Goal: Task Accomplishment & Management: Complete application form

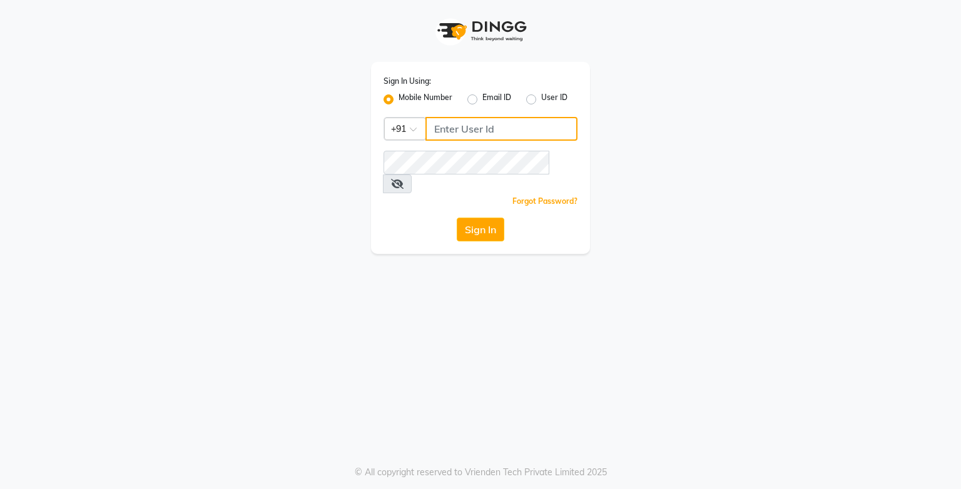
click at [478, 124] on input "Username" at bounding box center [501, 129] width 152 height 24
type input "9919507647"
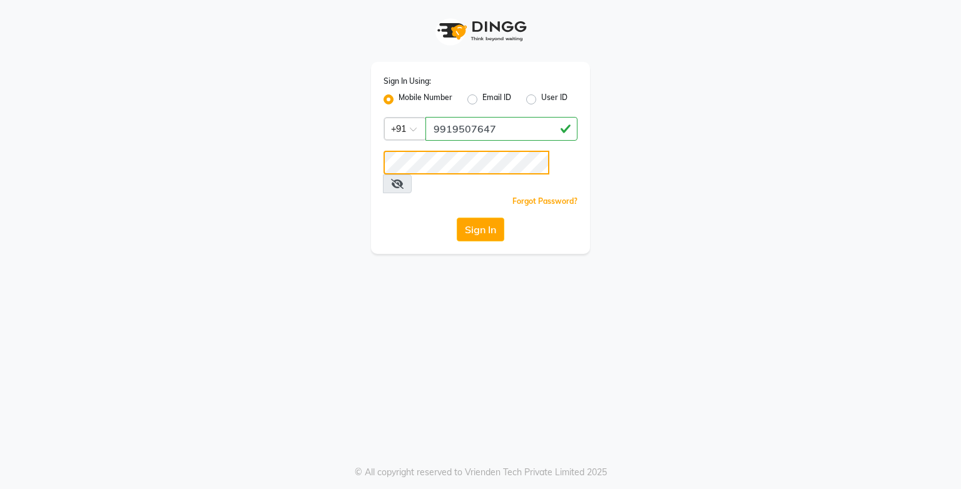
click at [456, 218] on button "Sign In" at bounding box center [480, 230] width 48 height 24
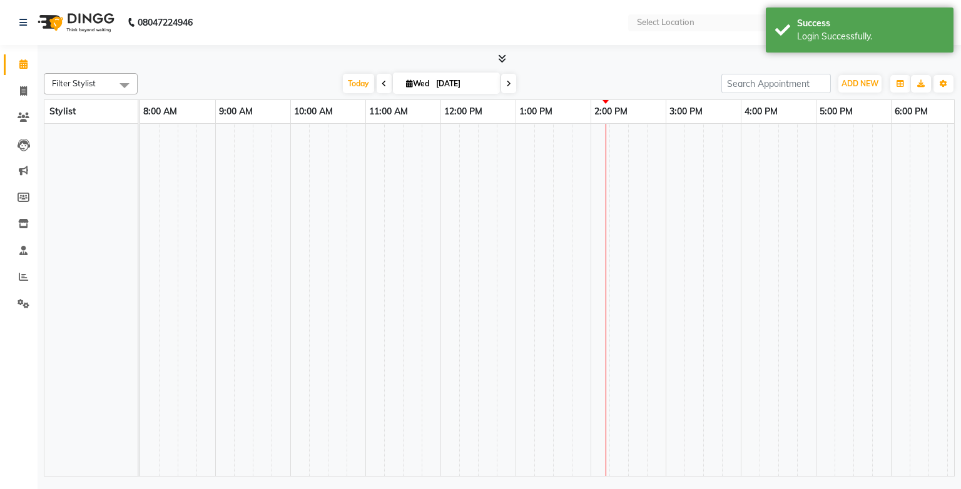
select select "en"
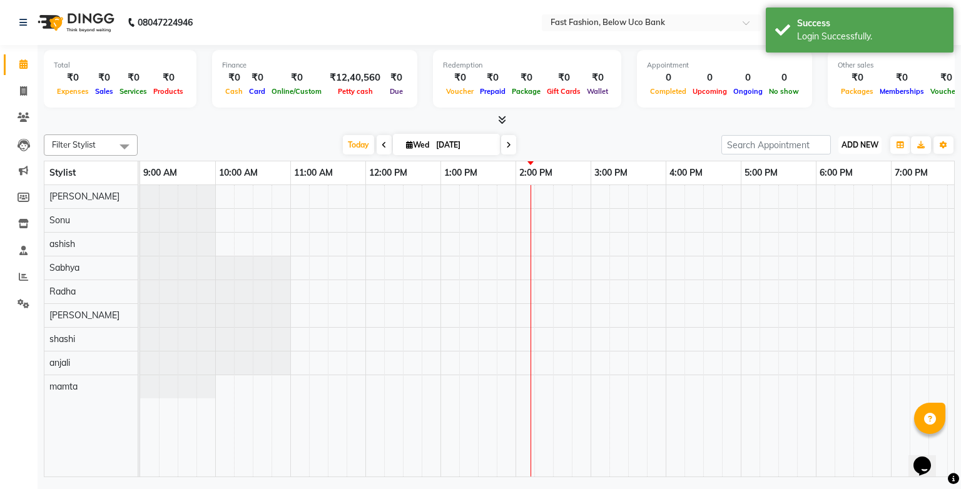
click at [858, 146] on span "ADD NEW" at bounding box center [859, 144] width 37 height 9
click at [821, 180] on link "Add Invoice" at bounding box center [831, 184] width 99 height 16
select select "service"
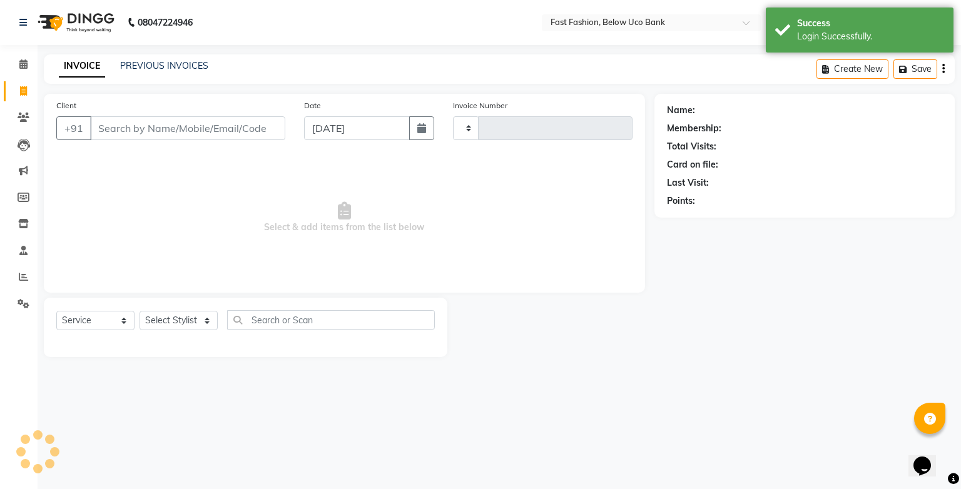
type input "1057"
select select "4228"
click at [238, 130] on input "Client" at bounding box center [187, 128] width 195 height 24
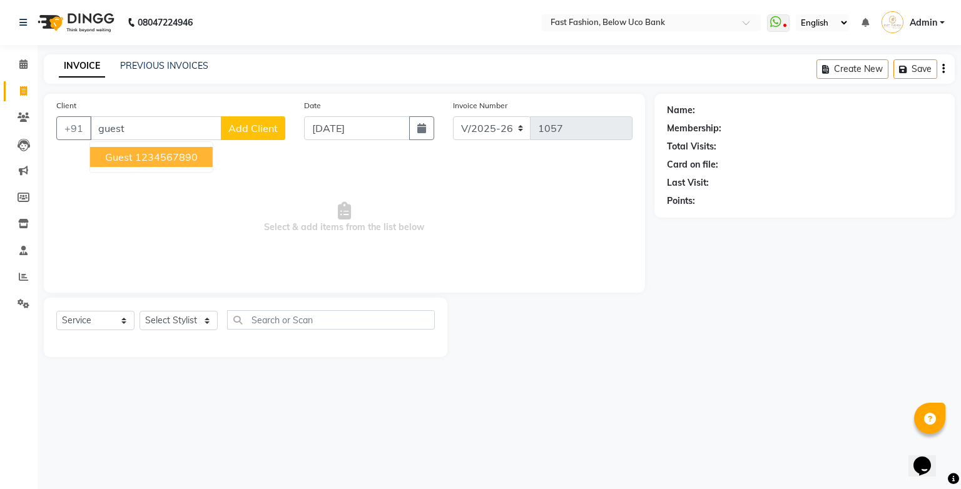
click at [161, 156] on ngb-highlight "1234567890" at bounding box center [166, 157] width 63 height 13
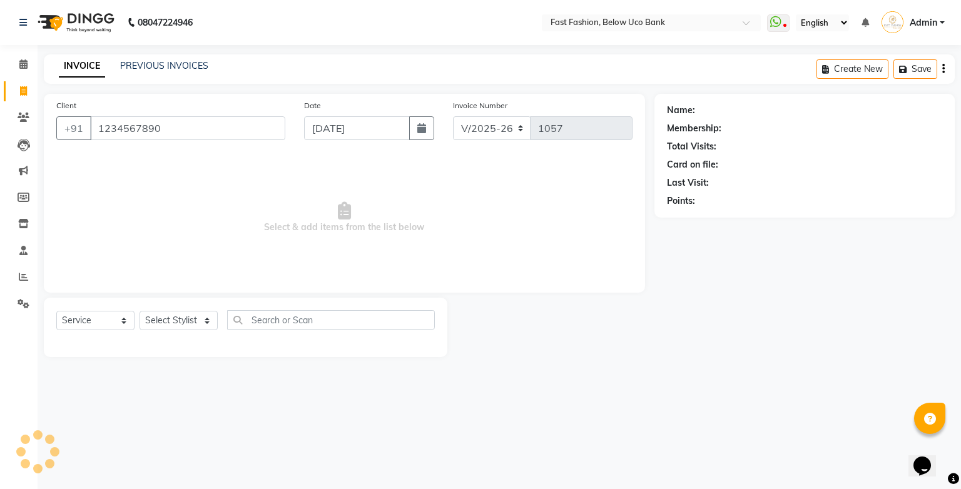
type input "1234567890"
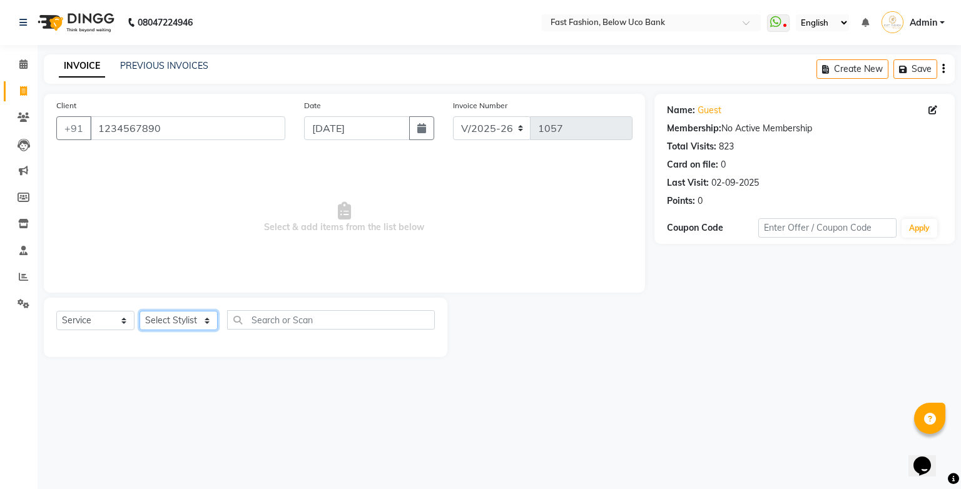
click at [208, 318] on select "Select Stylist ali anjali ashish golu mamta [PERSON_NAME] [PERSON_NAME] [PERSON…" at bounding box center [178, 320] width 78 height 19
select select "22409"
click at [139, 311] on select "Select Stylist ali anjali ashish golu mamta [PERSON_NAME] [PERSON_NAME] [PERSON…" at bounding box center [178, 320] width 78 height 19
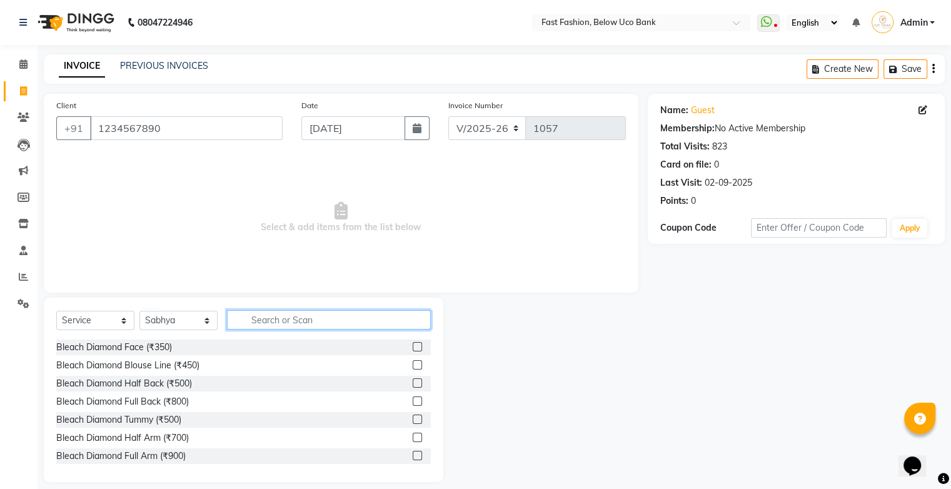
click at [273, 313] on input "text" at bounding box center [329, 319] width 204 height 19
type input "full arm"
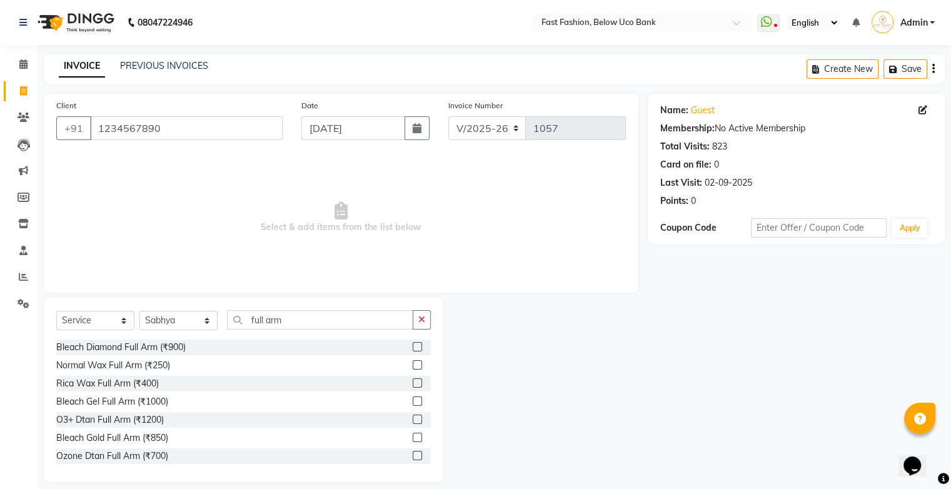
click at [413, 368] on label at bounding box center [417, 364] width 9 height 9
click at [413, 368] on input "checkbox" at bounding box center [417, 365] width 8 height 8
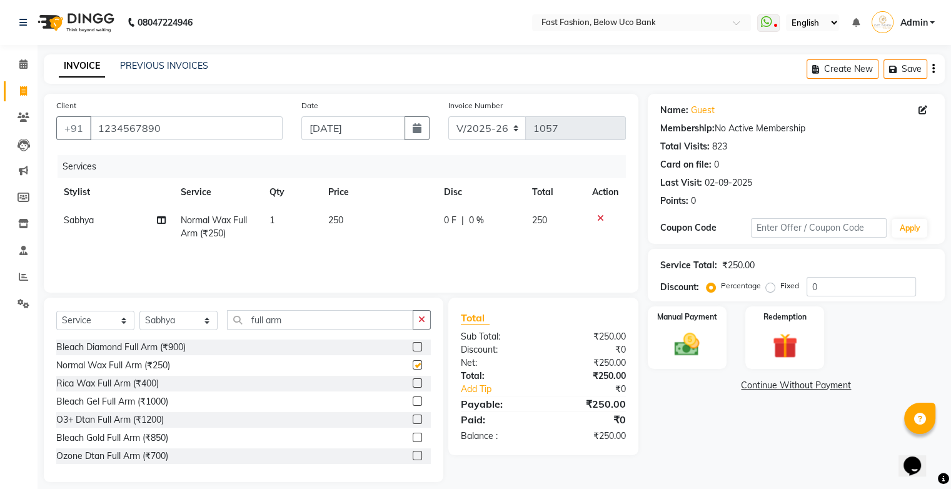
checkbox input "false"
click at [360, 326] on input "full arm" at bounding box center [320, 319] width 186 height 19
type input "f"
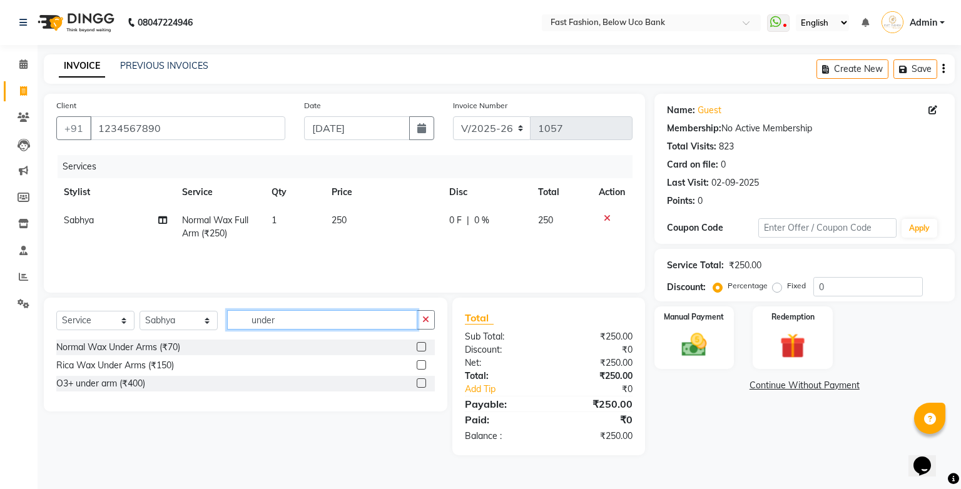
type input "under"
click at [420, 365] on label at bounding box center [420, 364] width 9 height 9
click at [420, 365] on input "checkbox" at bounding box center [420, 365] width 8 height 8
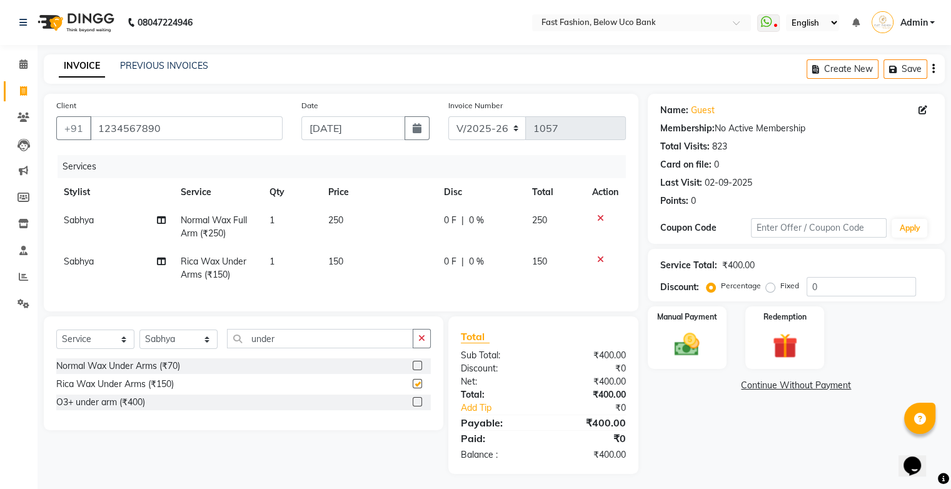
checkbox input "false"
click at [389, 348] on input "under" at bounding box center [320, 338] width 186 height 19
type input "u"
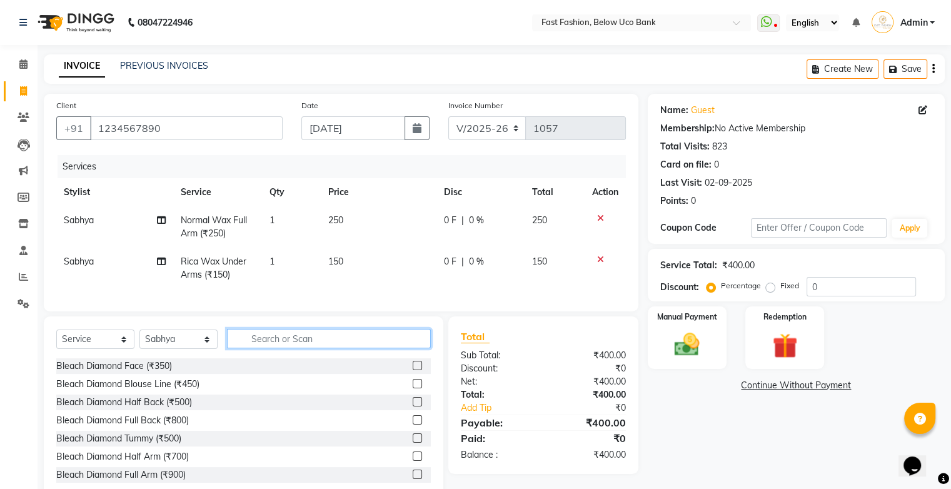
type input "w"
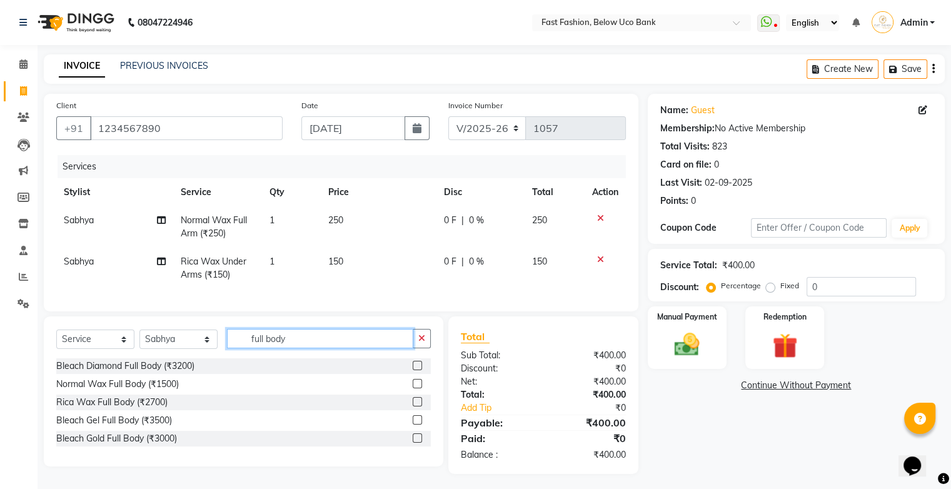
type input "full body"
click at [420, 388] on label at bounding box center [417, 383] width 9 height 9
click at [420, 388] on input "checkbox" at bounding box center [417, 384] width 8 height 8
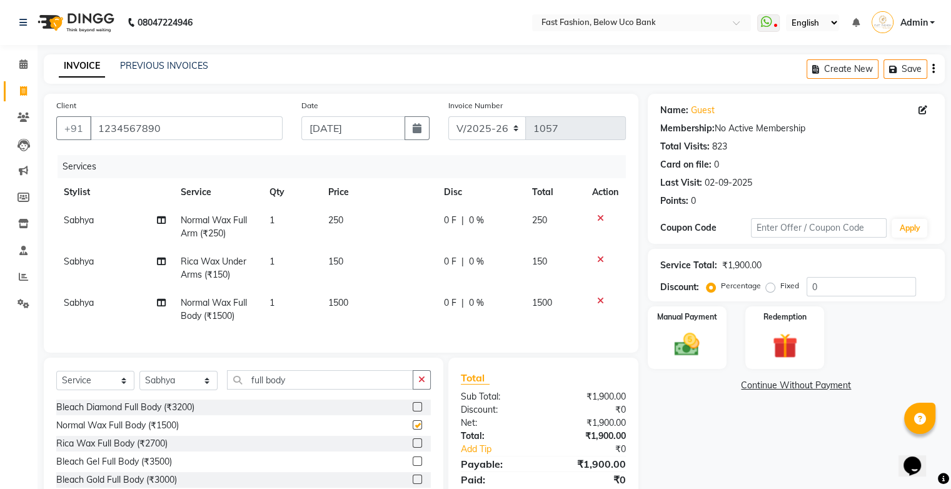
checkbox input "false"
click at [325, 381] on input "full body" at bounding box center [320, 379] width 186 height 19
type input "f"
type input "thread"
click at [420, 448] on label at bounding box center [417, 442] width 9 height 9
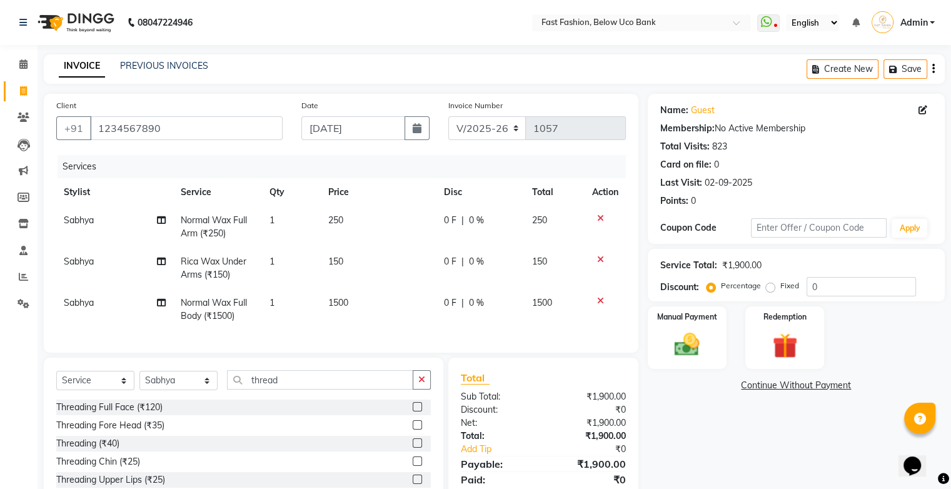
click at [420, 448] on input "checkbox" at bounding box center [417, 444] width 8 height 8
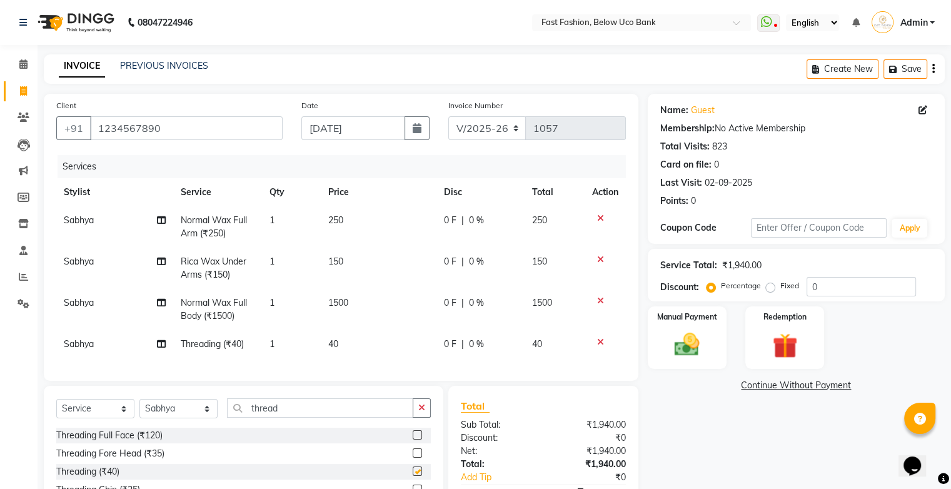
checkbox input "false"
click at [415, 458] on label at bounding box center [417, 452] width 9 height 9
click at [415, 458] on input "checkbox" at bounding box center [417, 454] width 8 height 8
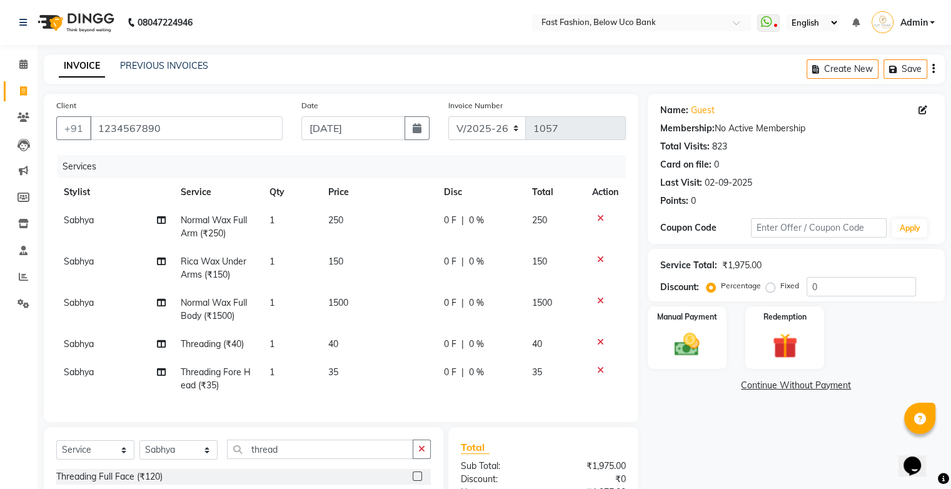
checkbox input "false"
click at [382, 455] on input "thread" at bounding box center [320, 449] width 186 height 19
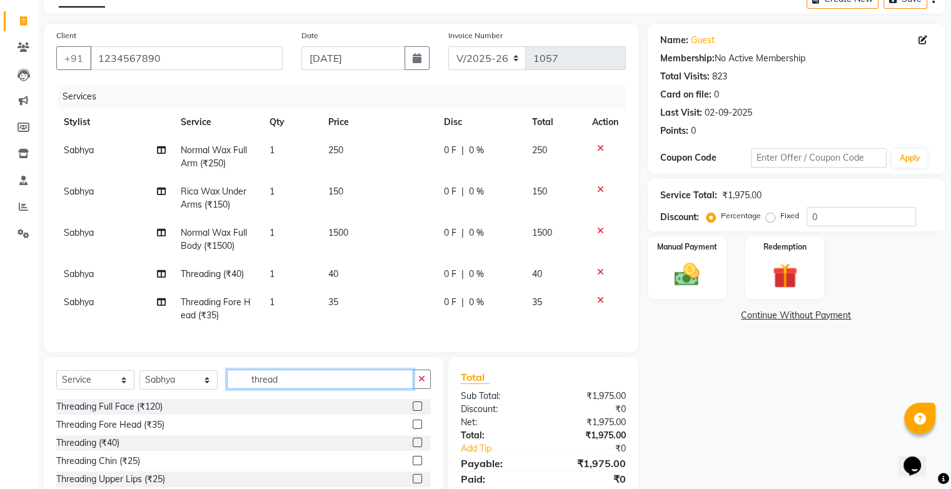
scroll to position [124, 0]
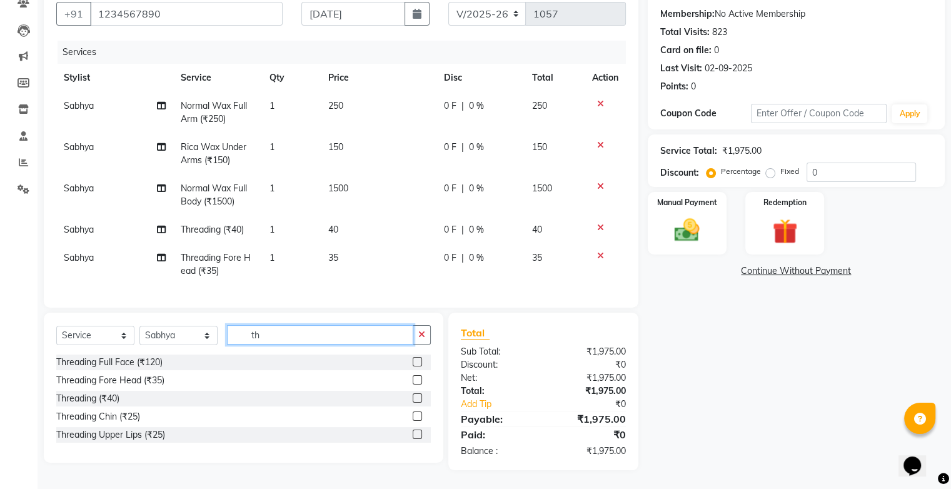
type input "t"
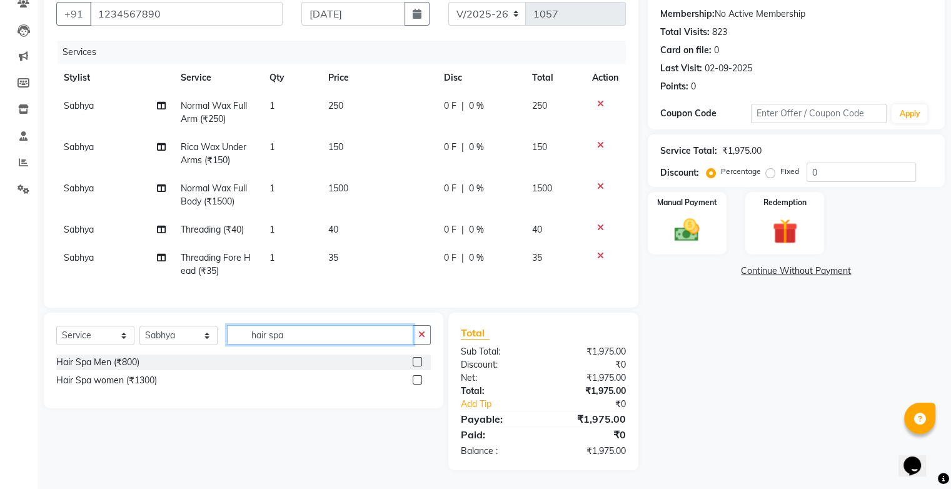
type input "hair spa"
click at [417, 380] on label at bounding box center [417, 379] width 9 height 9
click at [417, 380] on input "checkbox" at bounding box center [417, 380] width 8 height 8
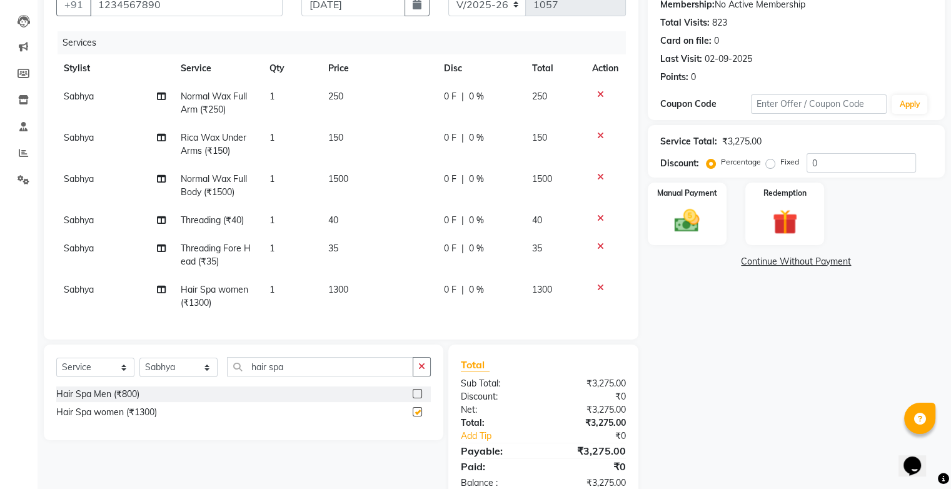
checkbox input "false"
click at [331, 369] on input "hair spa" at bounding box center [320, 366] width 186 height 19
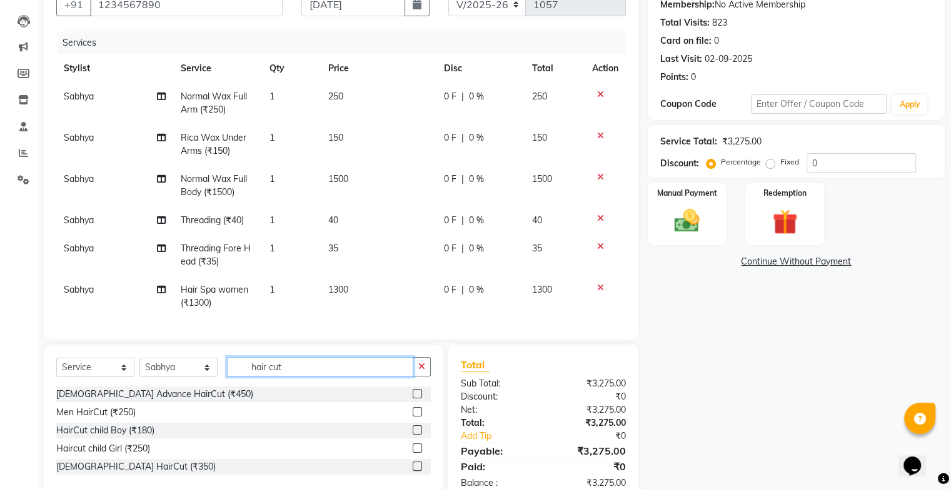
type input "hair cut"
click at [415, 471] on label at bounding box center [417, 466] width 9 height 9
click at [415, 471] on input "checkbox" at bounding box center [417, 467] width 8 height 8
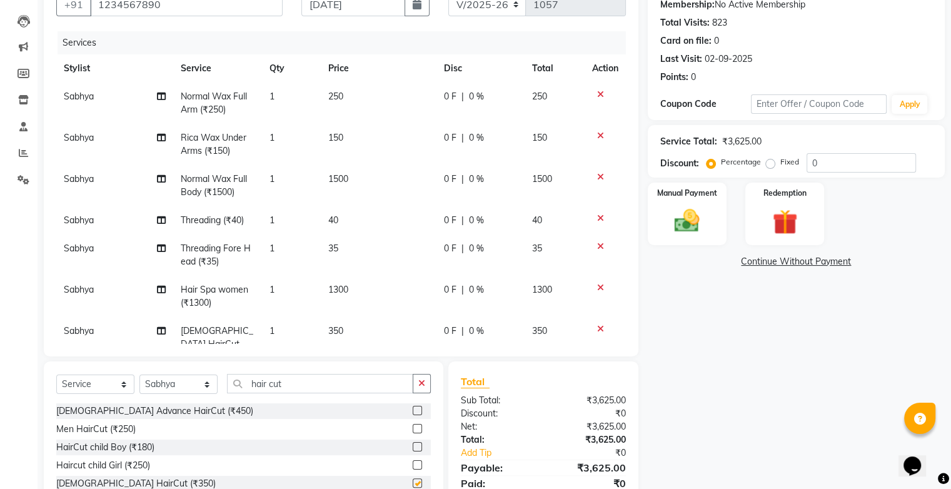
checkbox input "false"
click at [334, 291] on span "1300" at bounding box center [338, 289] width 20 height 11
select select "22409"
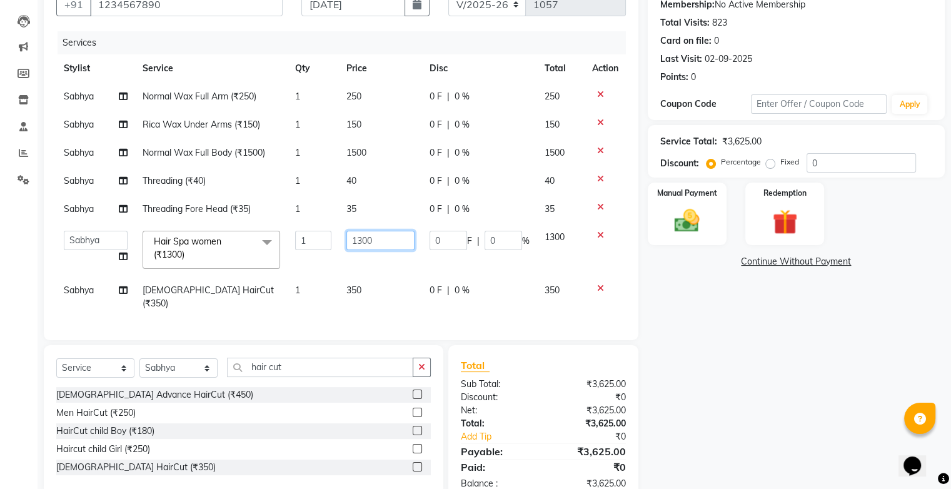
click at [376, 241] on input "1300" at bounding box center [380, 240] width 68 height 19
type input "1400"
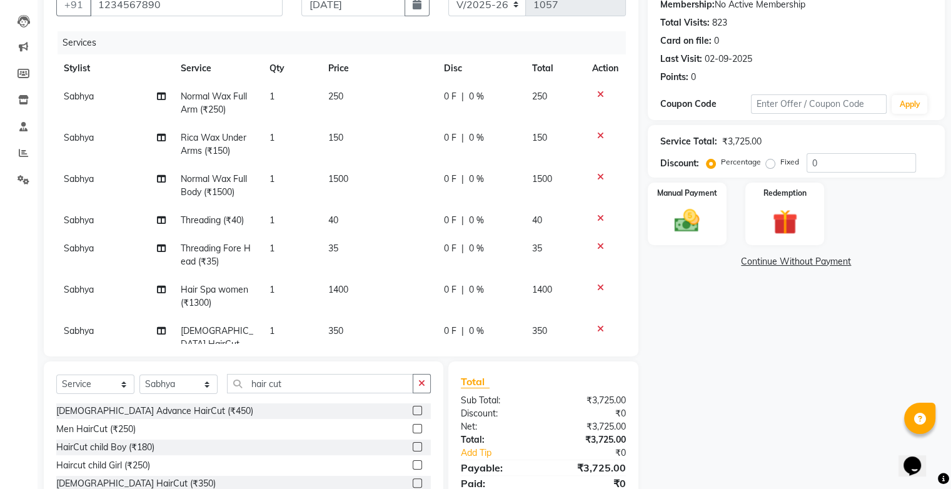
click at [390, 309] on div "Services Stylist Service Qty Price Disc Total Action Sabhya Normal Wax Full Arm…" at bounding box center [341, 187] width 570 height 313
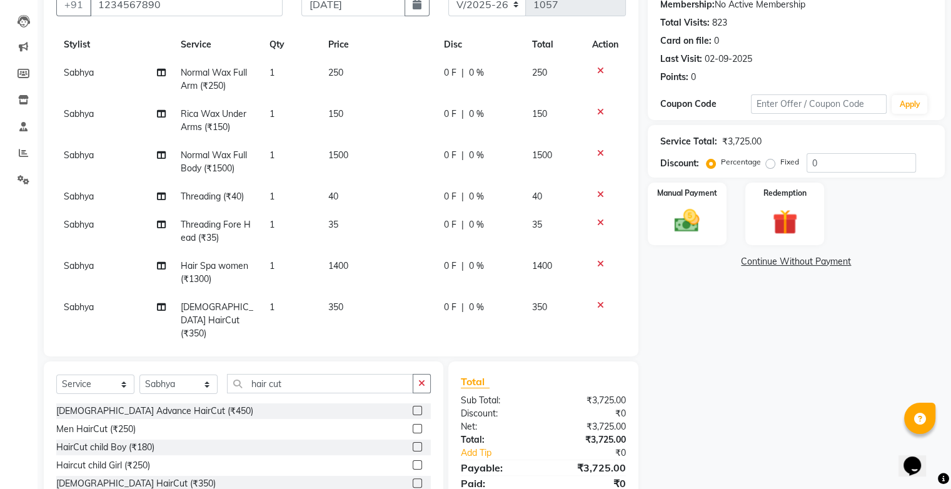
scroll to position [34, 0]
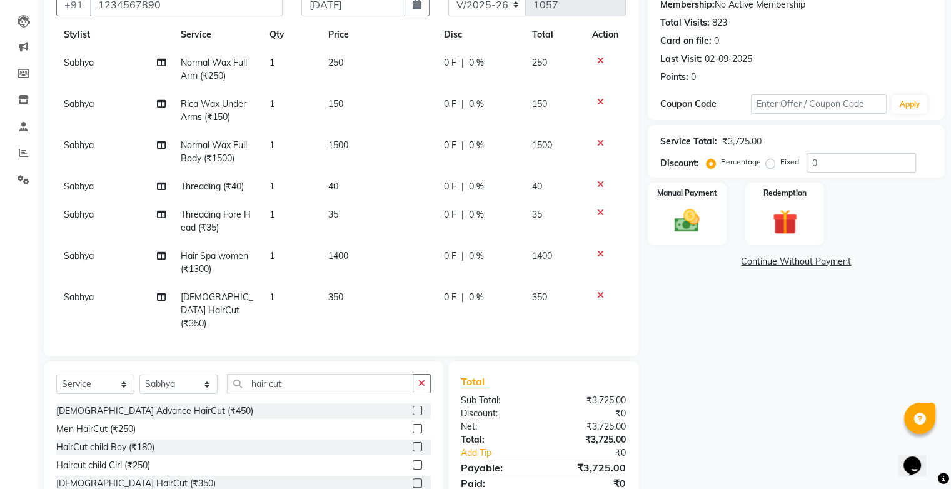
click at [780, 163] on label "Fixed" at bounding box center [789, 161] width 19 height 11
click at [770, 163] on input "Fixed" at bounding box center [773, 162] width 9 height 9
radio input "true"
click at [846, 159] on input "0" at bounding box center [861, 162] width 109 height 19
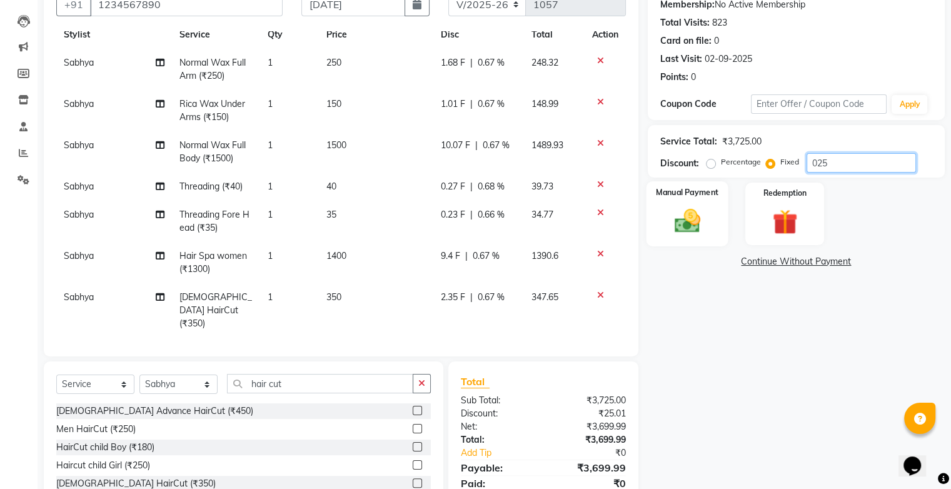
type input "025"
click at [708, 206] on div "Manual Payment" at bounding box center [687, 213] width 82 height 64
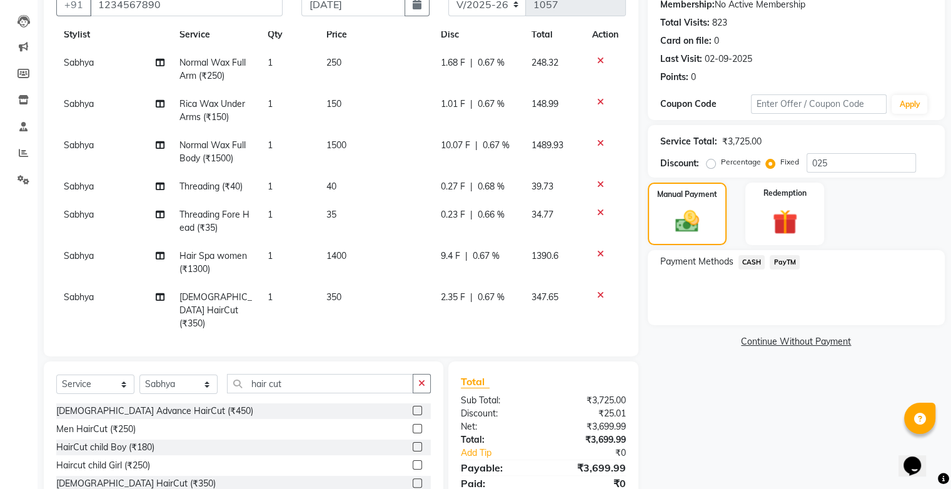
click at [786, 259] on span "PayTM" at bounding box center [785, 262] width 30 height 14
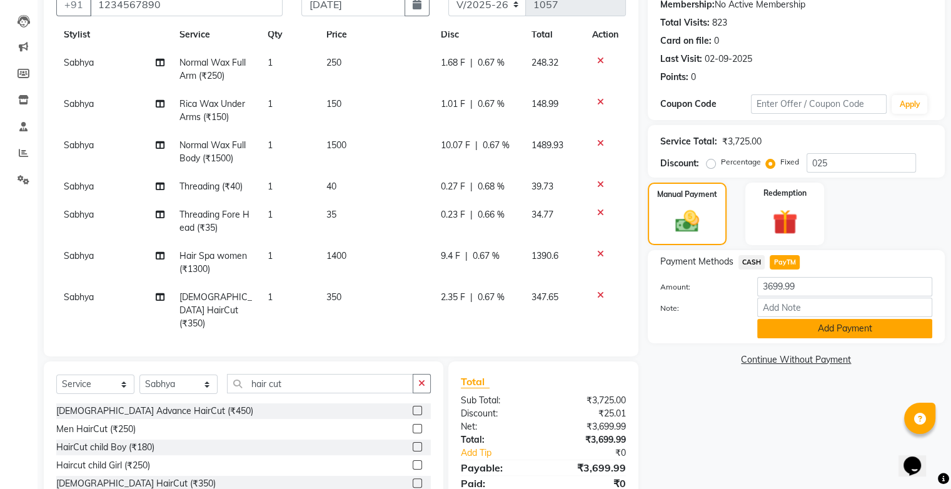
click at [801, 332] on button "Add Payment" at bounding box center [844, 328] width 175 height 19
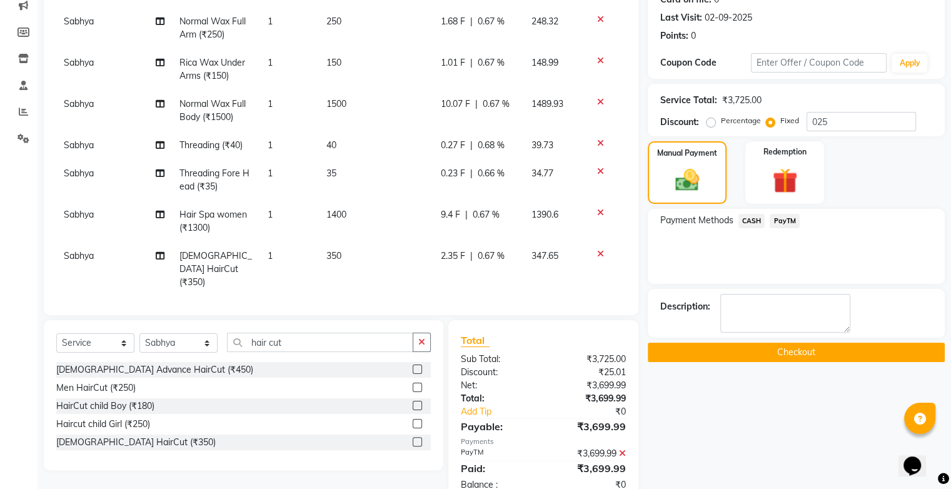
scroll to position [198, 0]
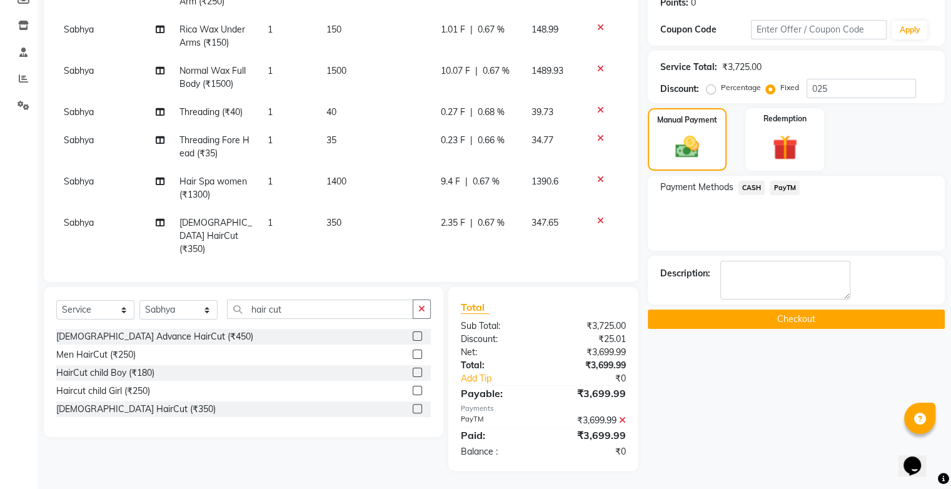
click at [794, 320] on button "Checkout" at bounding box center [796, 319] width 297 height 19
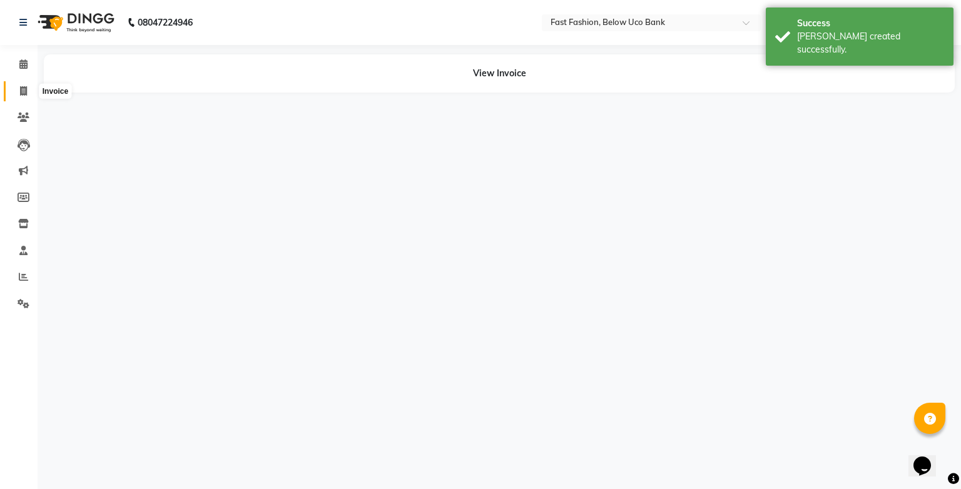
click at [20, 91] on icon at bounding box center [23, 90] width 7 height 9
select select "service"
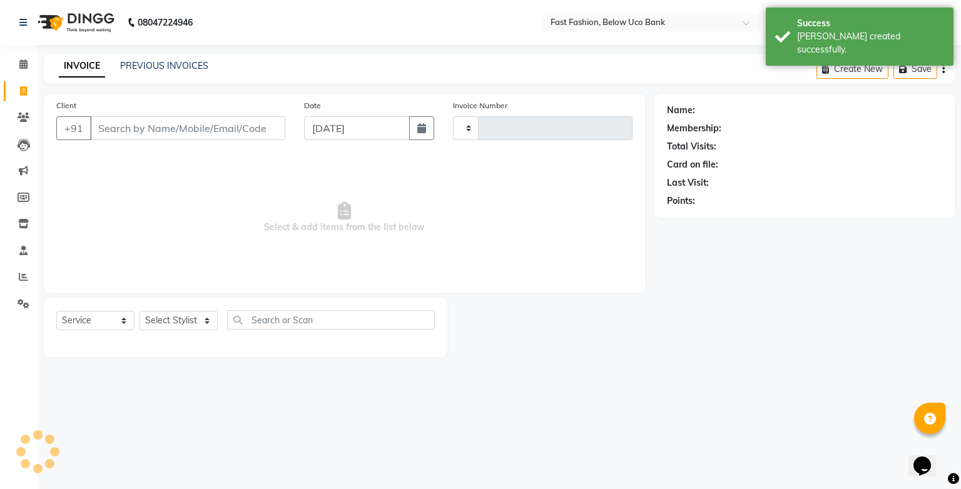
type input "1058"
select select "4228"
click at [107, 126] on input "Client" at bounding box center [187, 128] width 195 height 24
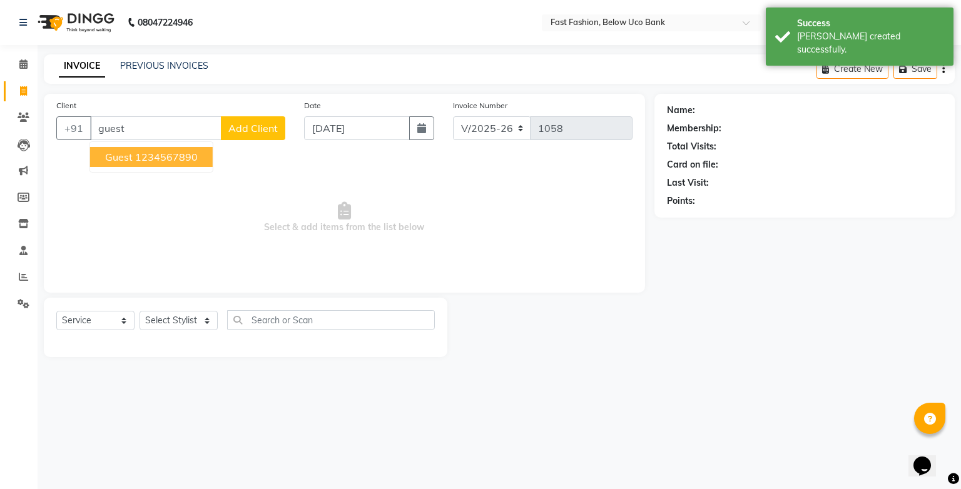
click at [118, 154] on span "guest" at bounding box center [119, 157] width 28 height 13
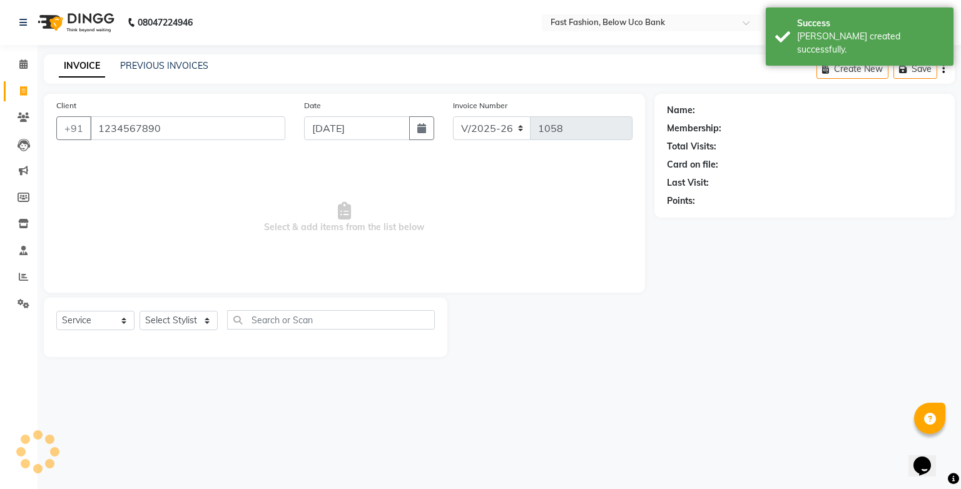
type input "1234567890"
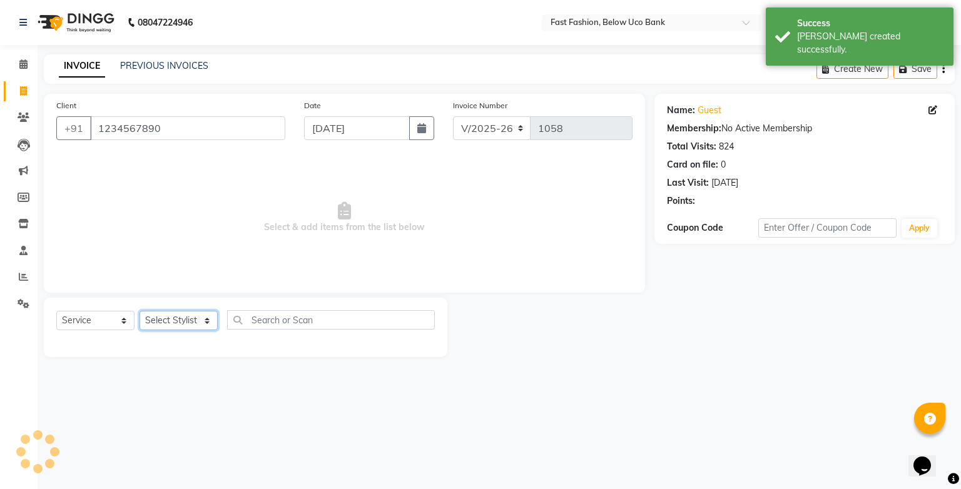
click at [203, 322] on select "Select Stylist ali anjali ashish golu mamta [PERSON_NAME] [PERSON_NAME] [PERSON…" at bounding box center [178, 320] width 78 height 19
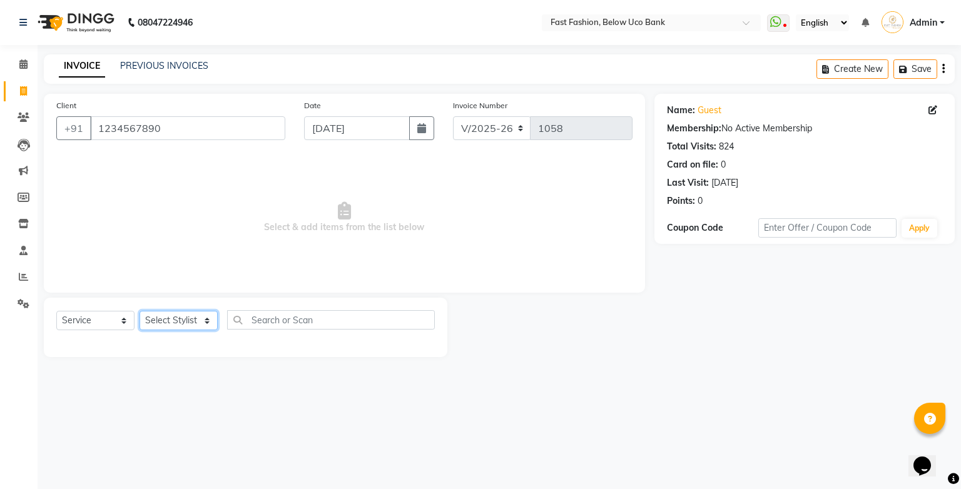
select select "66293"
click at [139, 311] on select "Select Stylist ali anjali ashish golu mamta [PERSON_NAME] [PERSON_NAME] [PERSON…" at bounding box center [178, 320] width 78 height 19
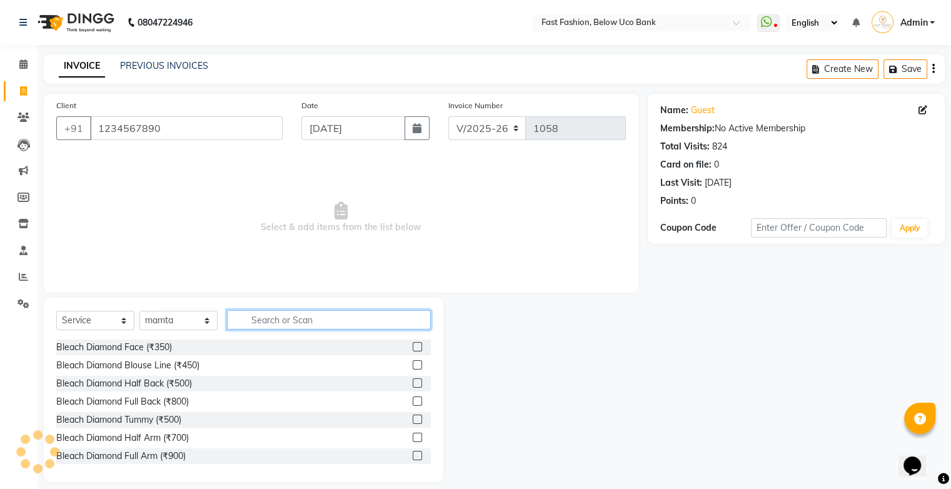
click at [318, 319] on input "text" at bounding box center [329, 319] width 204 height 19
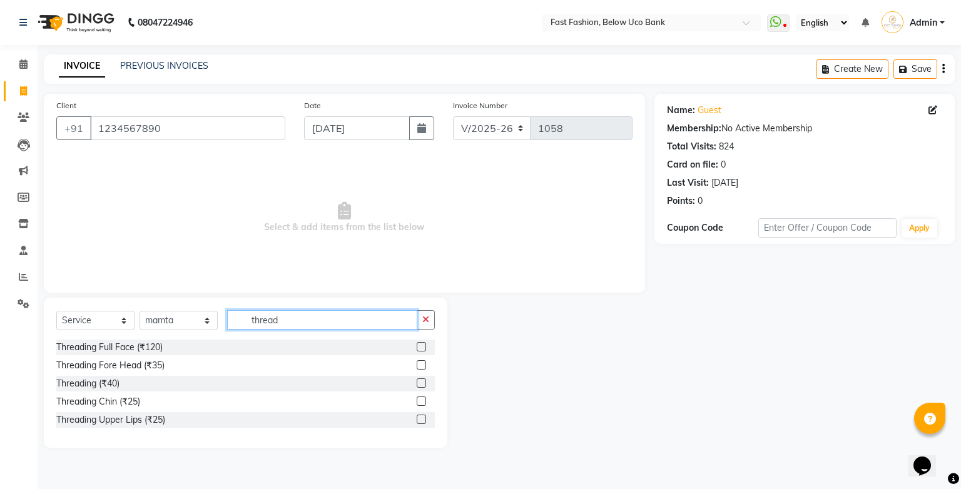
type input "thread"
click at [423, 383] on label at bounding box center [420, 382] width 9 height 9
click at [423, 383] on input "checkbox" at bounding box center [420, 384] width 8 height 8
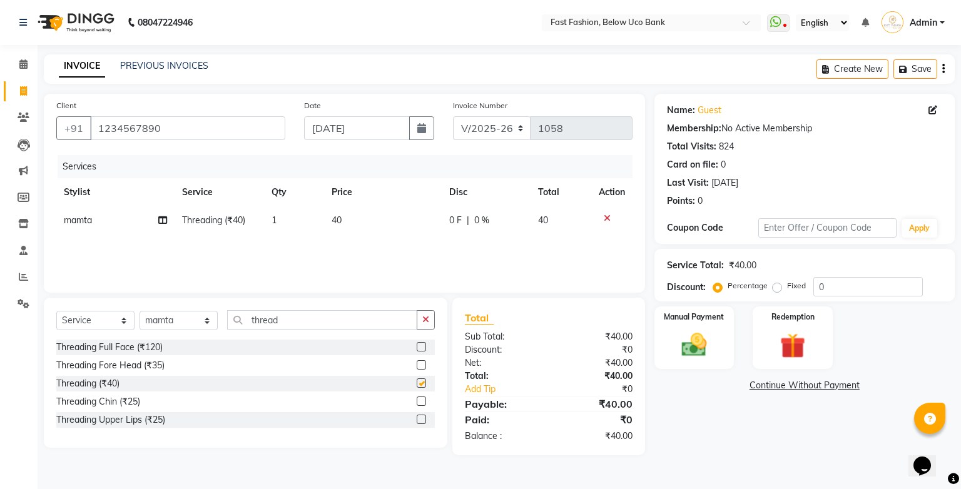
checkbox input "false"
click at [423, 420] on label at bounding box center [420, 419] width 9 height 9
click at [423, 420] on input "checkbox" at bounding box center [420, 420] width 8 height 8
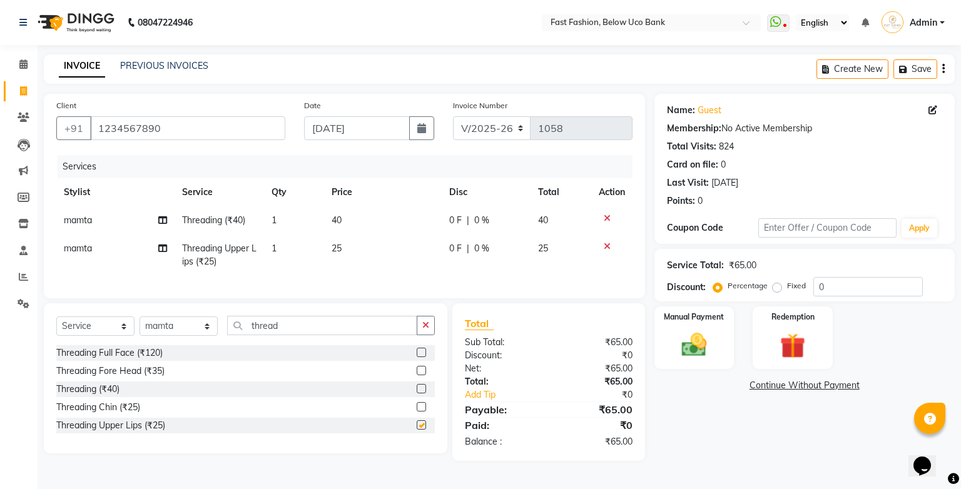
checkbox input "false"
click at [322, 335] on input "thread" at bounding box center [322, 325] width 190 height 19
type input "t"
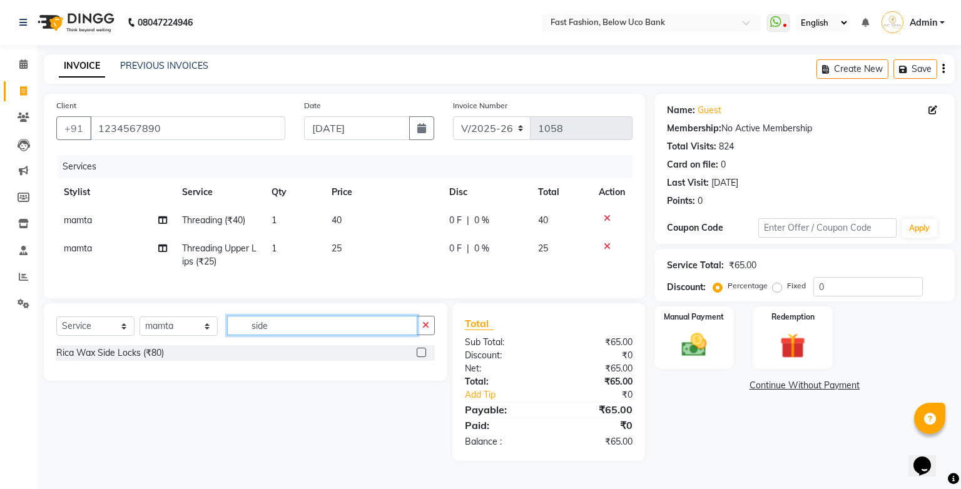
type input "side"
click at [419, 357] on label at bounding box center [420, 352] width 9 height 9
click at [419, 357] on input "checkbox" at bounding box center [420, 353] width 8 height 8
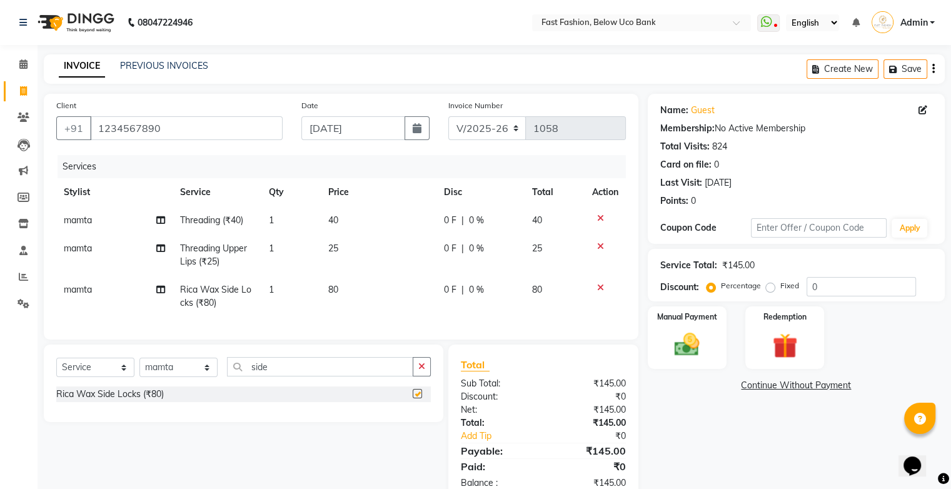
checkbox input "false"
click at [780, 286] on label "Fixed" at bounding box center [789, 285] width 19 height 11
click at [771, 286] on input "Fixed" at bounding box center [773, 285] width 9 height 9
radio input "true"
click at [820, 286] on input "0" at bounding box center [861, 286] width 109 height 19
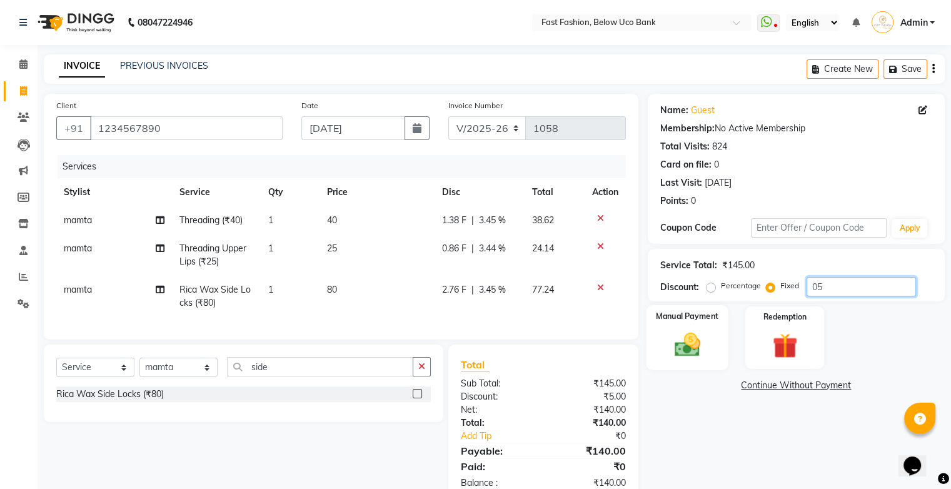
type input "05"
click at [695, 329] on div "Manual Payment" at bounding box center [687, 337] width 82 height 64
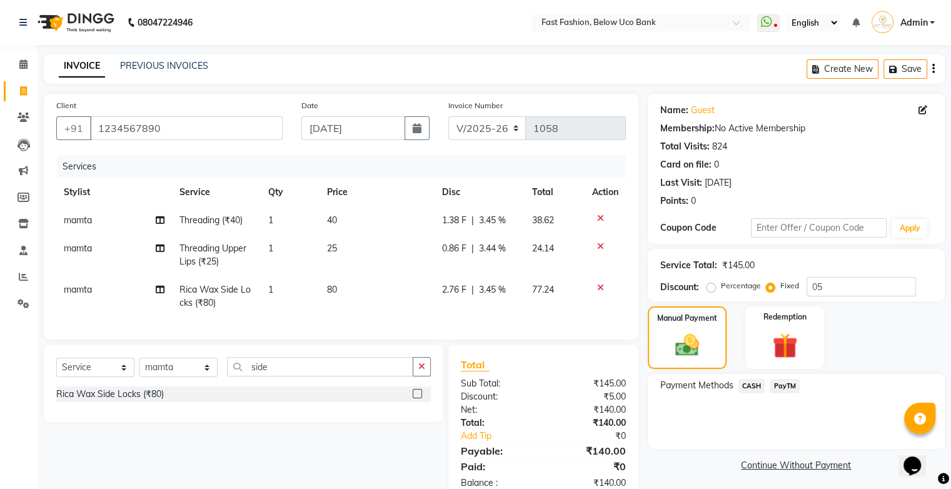
click at [781, 386] on span "PayTM" at bounding box center [785, 386] width 30 height 14
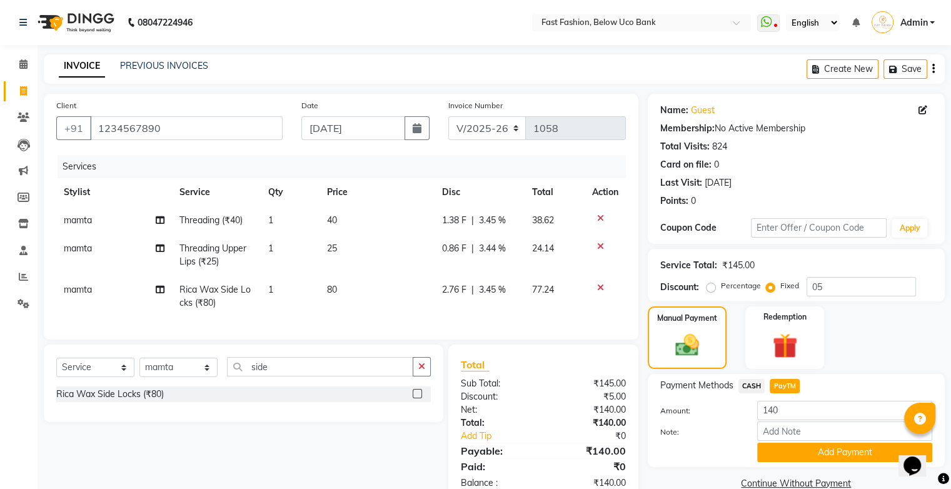
click at [757, 387] on span "CASH" at bounding box center [752, 386] width 27 height 14
click at [824, 451] on button "Add Payment" at bounding box center [844, 452] width 175 height 19
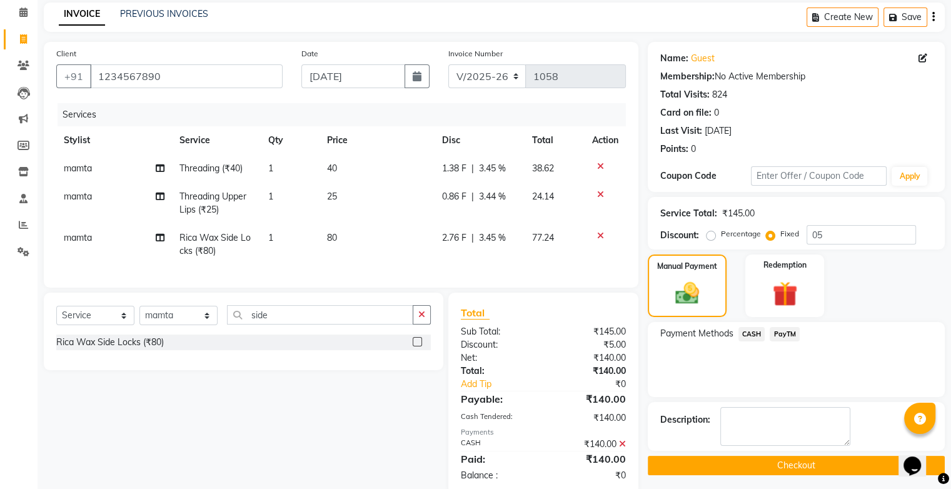
scroll to position [85, 0]
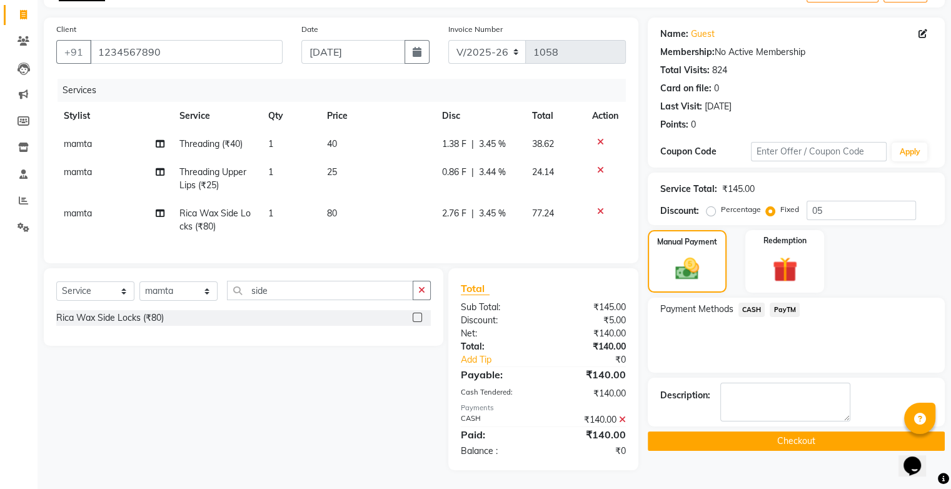
click at [797, 431] on button "Checkout" at bounding box center [796, 440] width 297 height 19
